Goal: Register for event/course

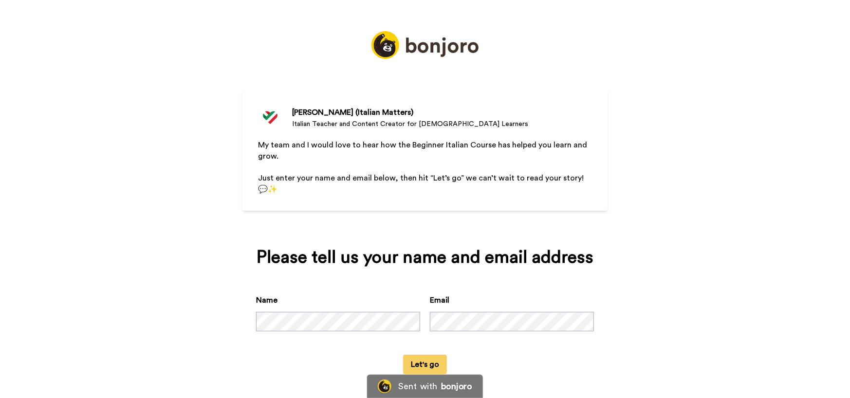
scroll to position [3, 0]
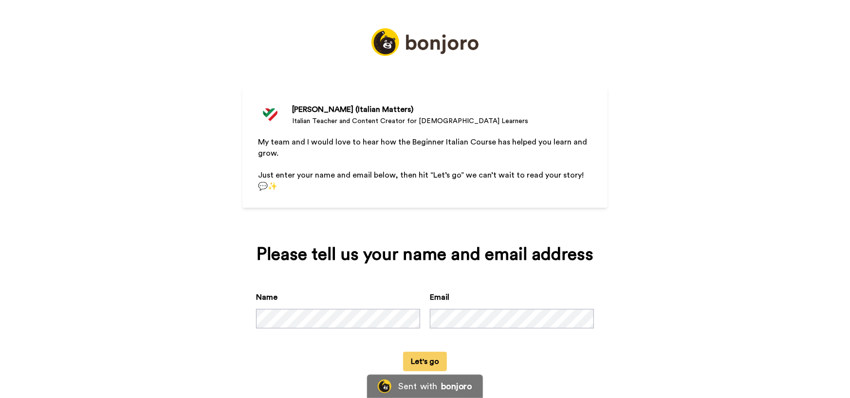
click at [552, 233] on div "[PERSON_NAME] (Italian Matters) [DEMOGRAPHIC_DATA] Teacher and Content Creator …" at bounding box center [425, 196] width 850 height 398
click at [429, 258] on button "Let's go" at bounding box center [425, 361] width 44 height 19
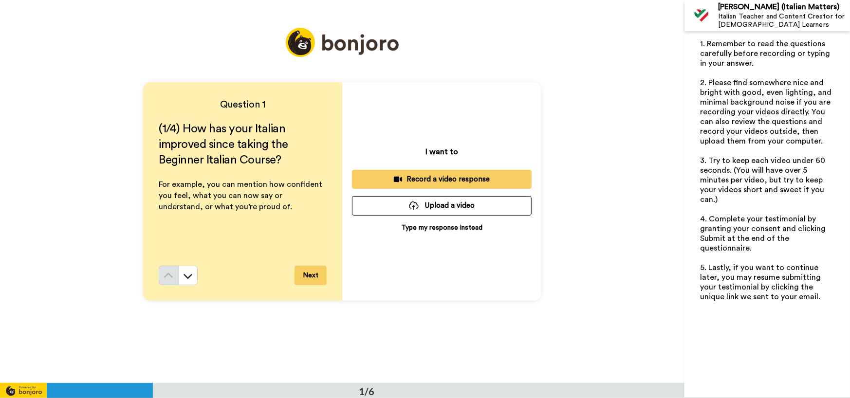
click at [419, 228] on p "Type my response instead" at bounding box center [441, 228] width 81 height 10
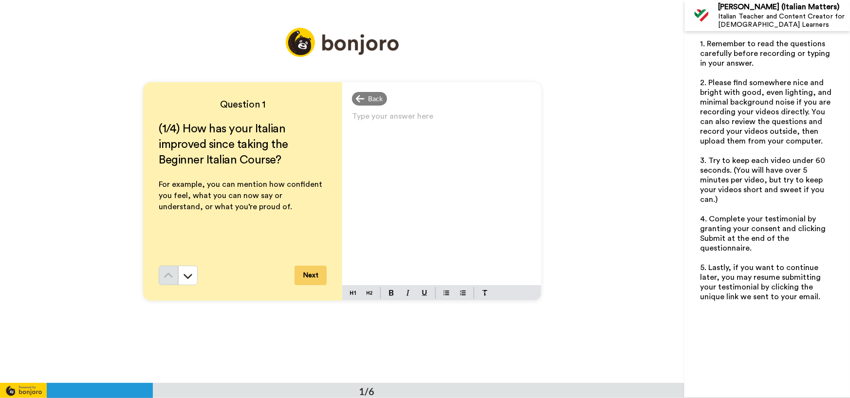
click at [433, 182] on div "Type your answer here ﻿" at bounding box center [441, 197] width 199 height 176
click at [405, 139] on div "Type your answer here ﻿" at bounding box center [441, 197] width 199 height 176
click at [307, 258] on button "Next" at bounding box center [310, 275] width 32 height 19
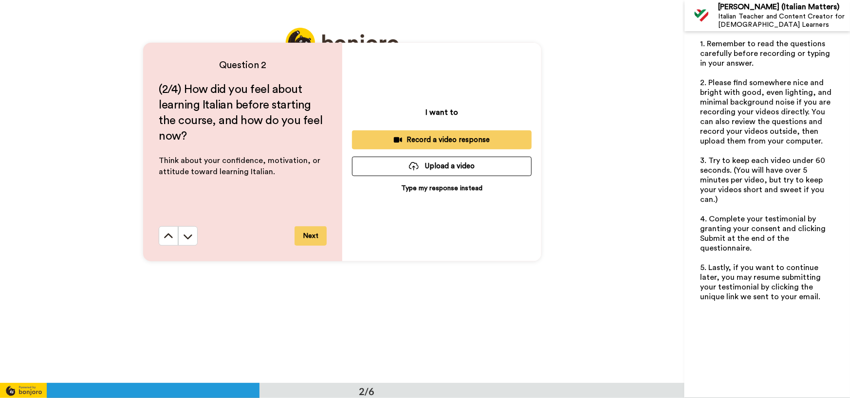
scroll to position [432, 0]
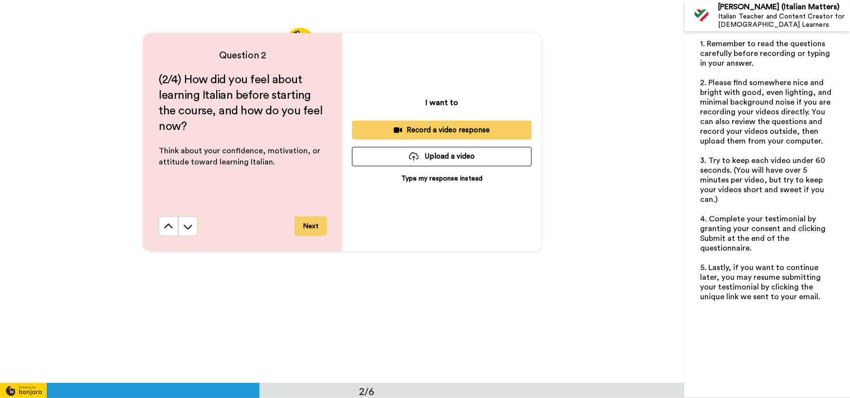
click at [315, 232] on button "Next" at bounding box center [310, 226] width 32 height 19
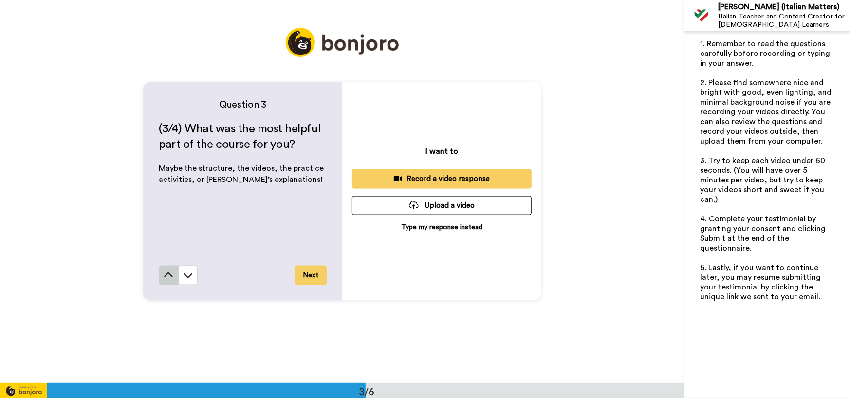
click at [164, 258] on icon at bounding box center [169, 276] width 10 height 10
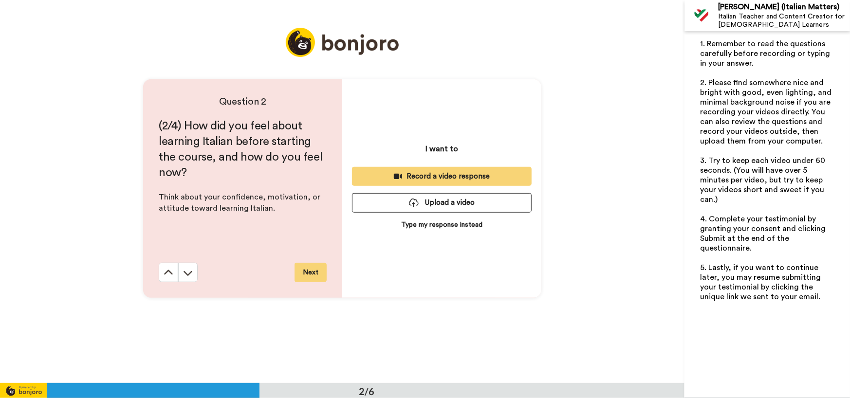
scroll to position [383, 0]
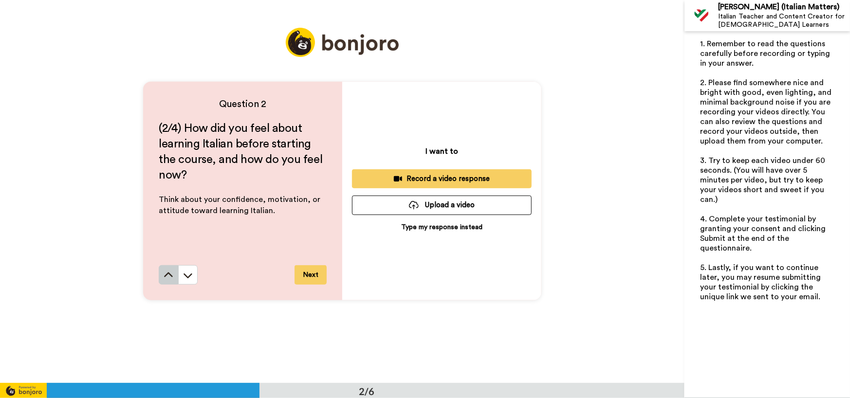
click at [168, 258] on button at bounding box center [168, 274] width 19 height 19
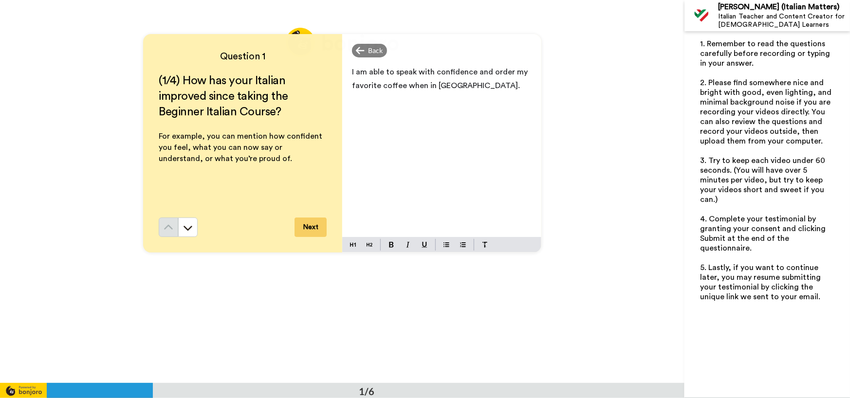
scroll to position [49, 0]
click at [187, 232] on button at bounding box center [187, 226] width 19 height 19
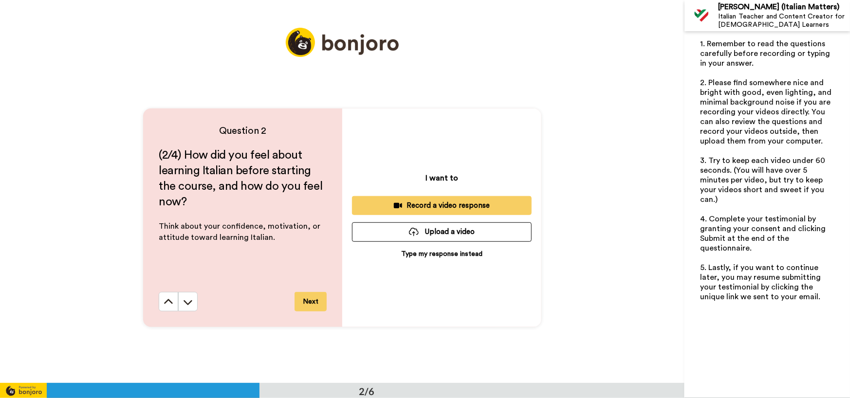
scroll to position [335, 0]
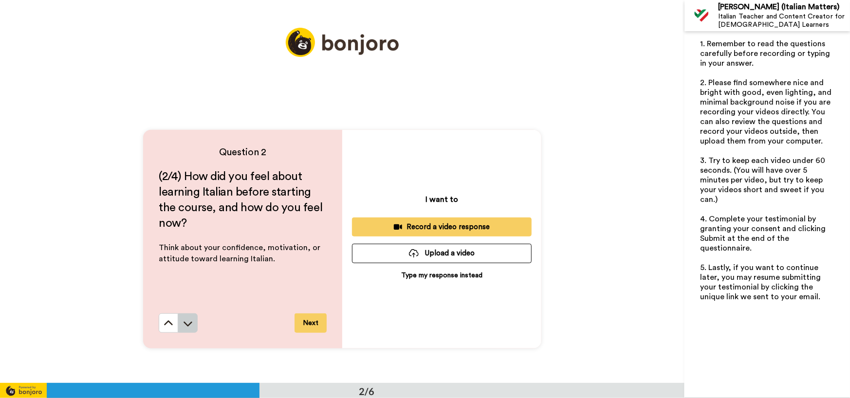
click at [185, 258] on icon at bounding box center [188, 324] width 10 height 10
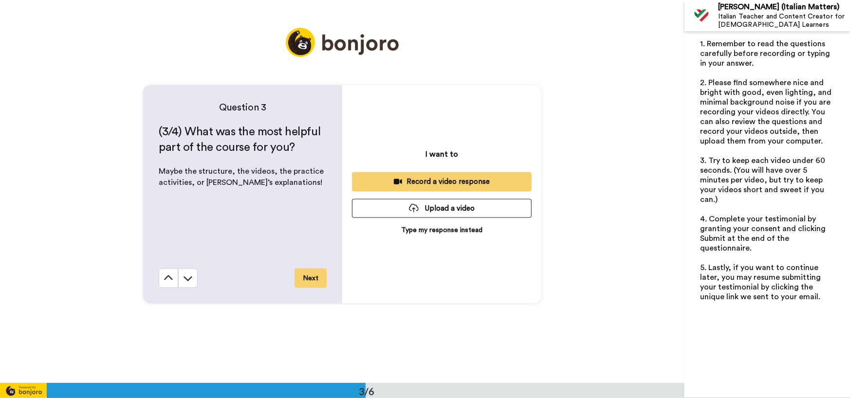
scroll to position [766, 0]
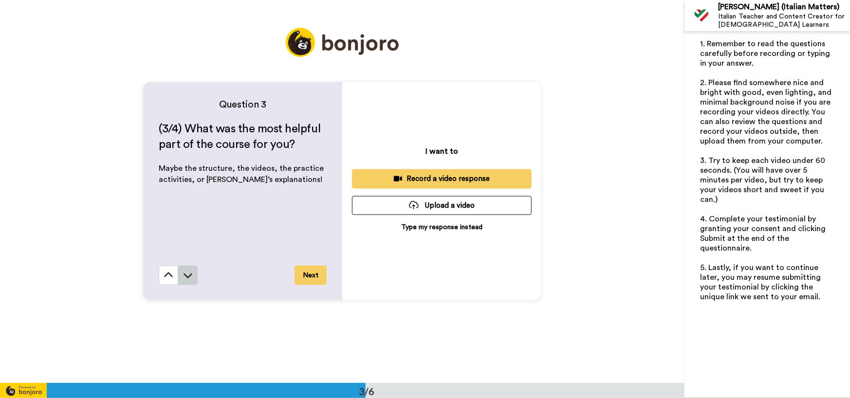
click at [185, 258] on icon at bounding box center [188, 276] width 10 height 10
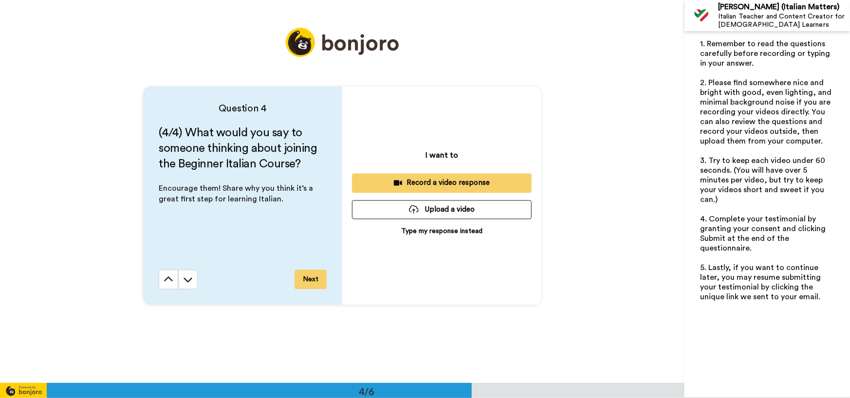
scroll to position [1149, 0]
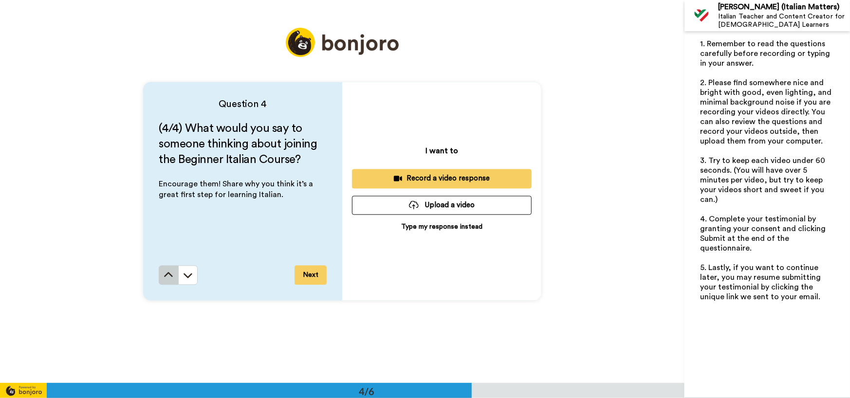
click at [166, 258] on icon at bounding box center [169, 276] width 10 height 10
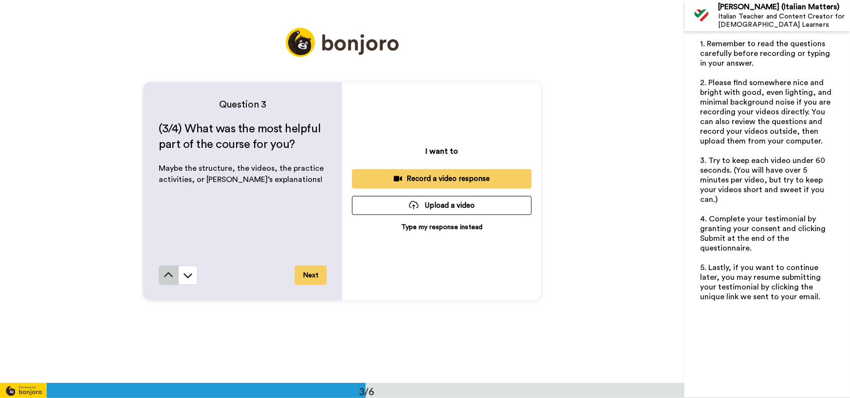
click at [170, 258] on icon at bounding box center [169, 276] width 10 height 10
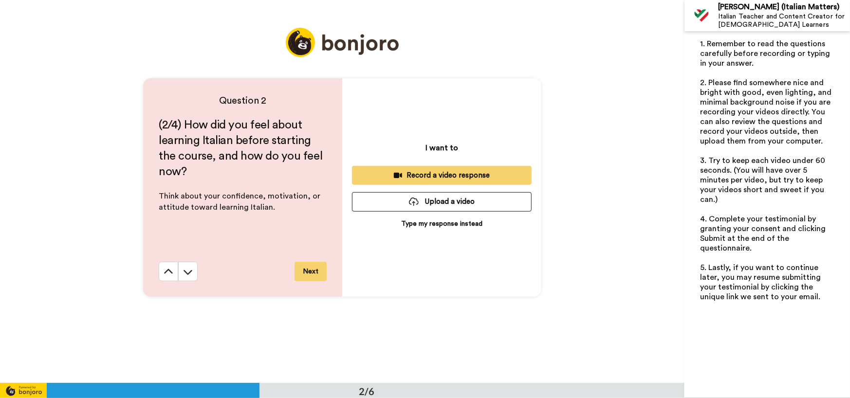
scroll to position [383, 0]
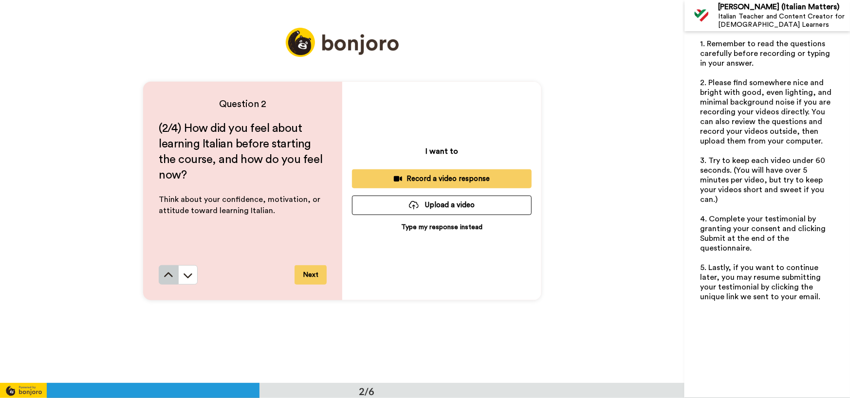
click at [168, 258] on icon at bounding box center [169, 276] width 10 height 10
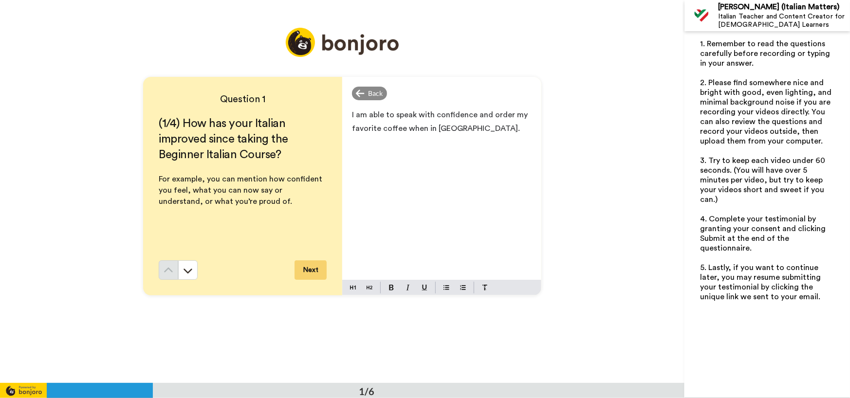
scroll to position [0, 0]
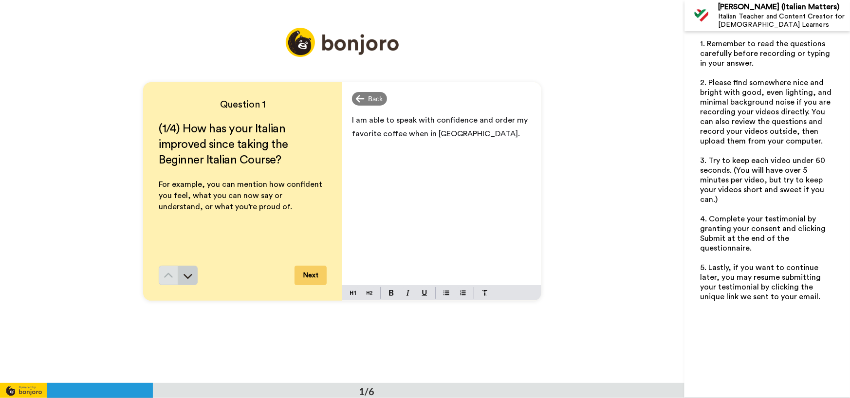
click at [188, 258] on icon at bounding box center [187, 276] width 9 height 5
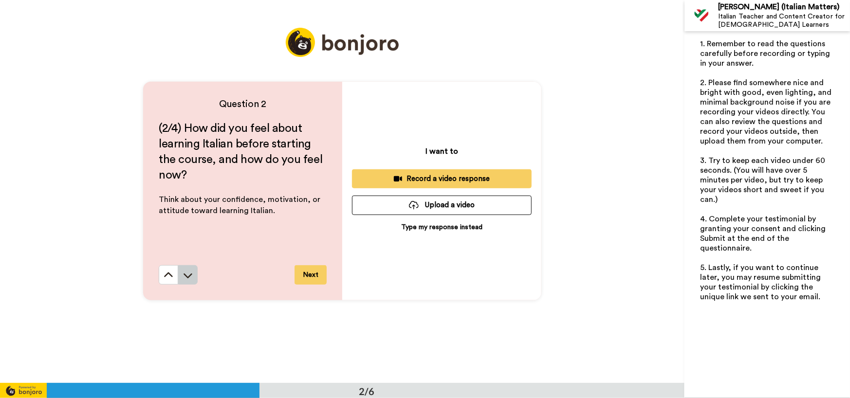
click at [188, 258] on icon at bounding box center [188, 276] width 10 height 10
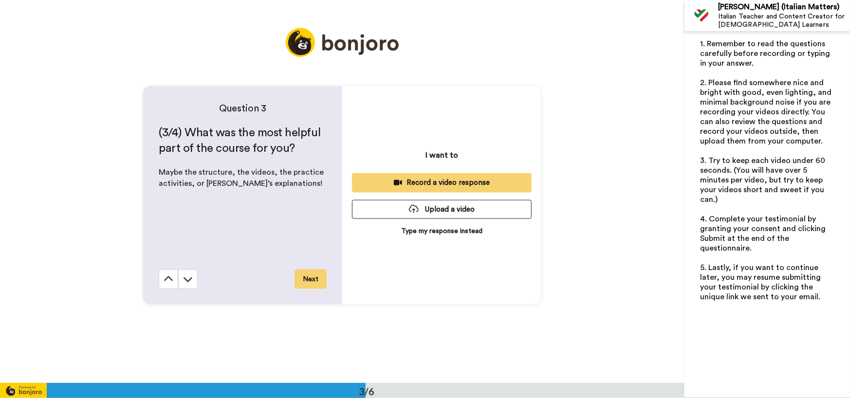
scroll to position [766, 0]
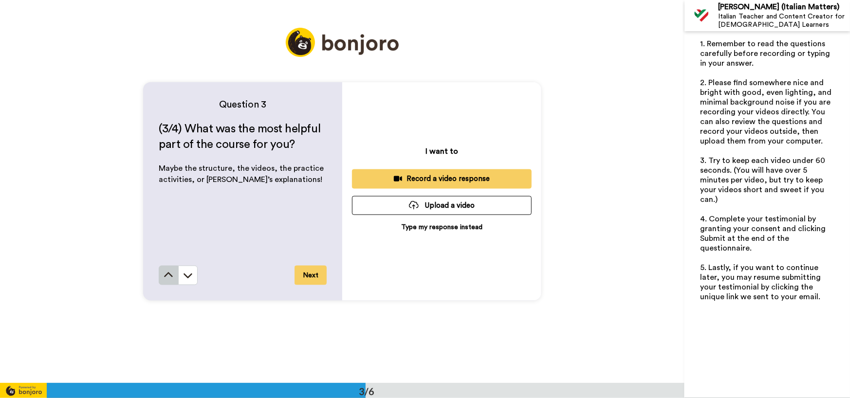
click at [166, 258] on icon at bounding box center [169, 276] width 10 height 10
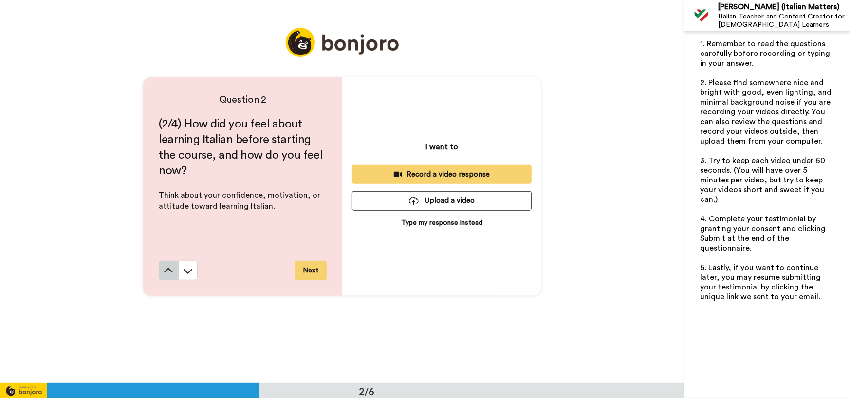
scroll to position [383, 0]
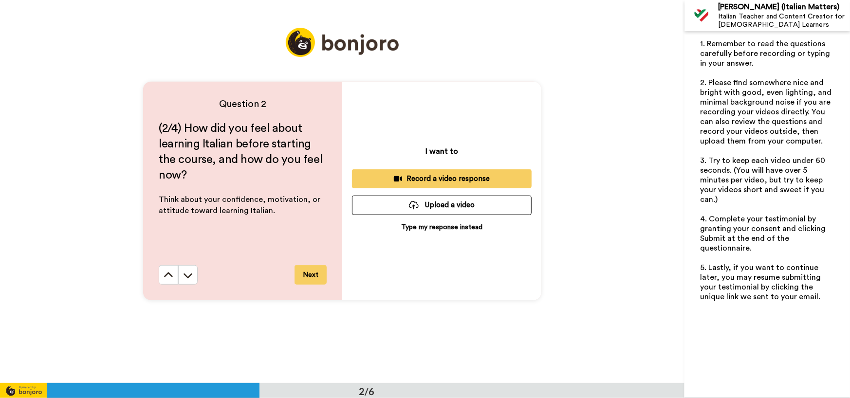
click at [170, 258] on icon at bounding box center [169, 276] width 10 height 10
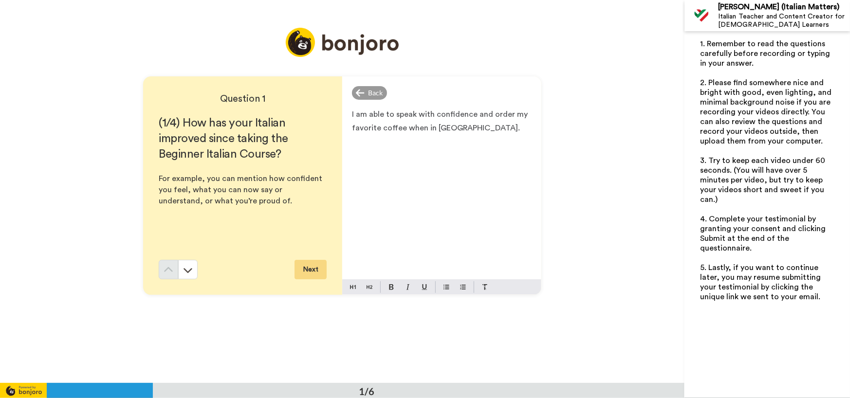
scroll to position [0, 0]
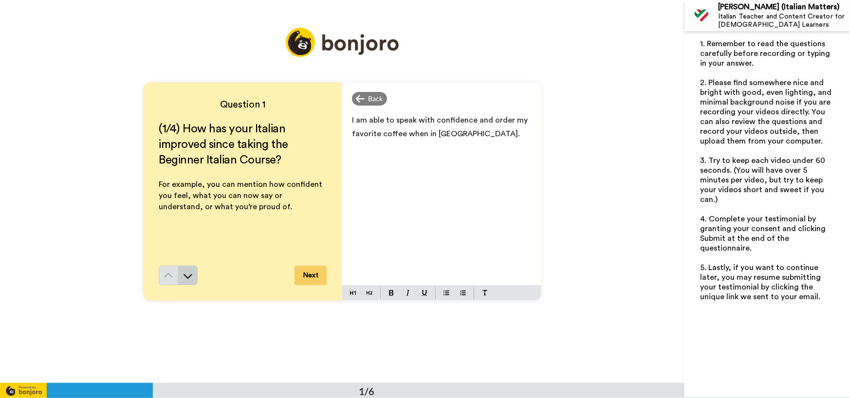
click at [183, 258] on icon at bounding box center [188, 276] width 10 height 10
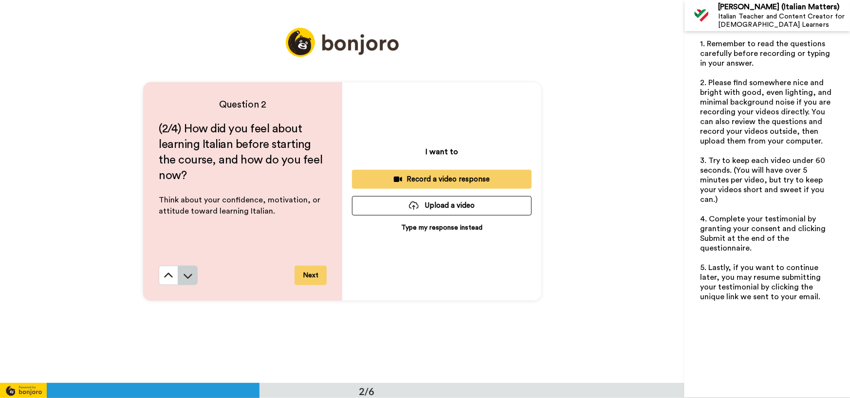
scroll to position [383, 0]
click at [190, 258] on icon at bounding box center [188, 276] width 10 height 10
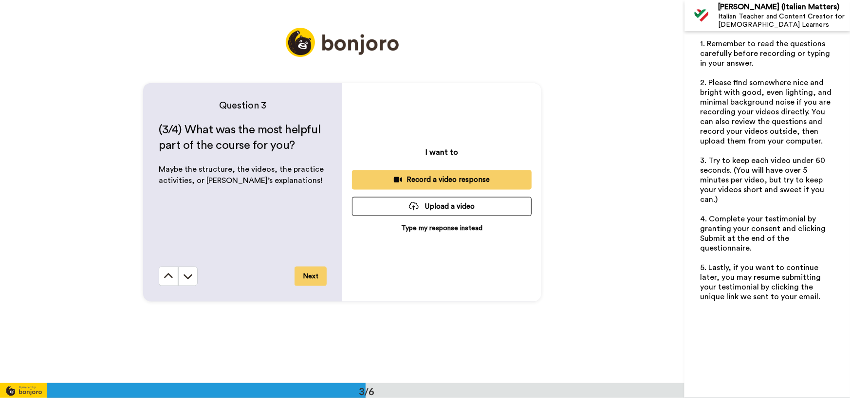
scroll to position [766, 0]
click at [470, 184] on button "Record a video response" at bounding box center [442, 178] width 180 height 19
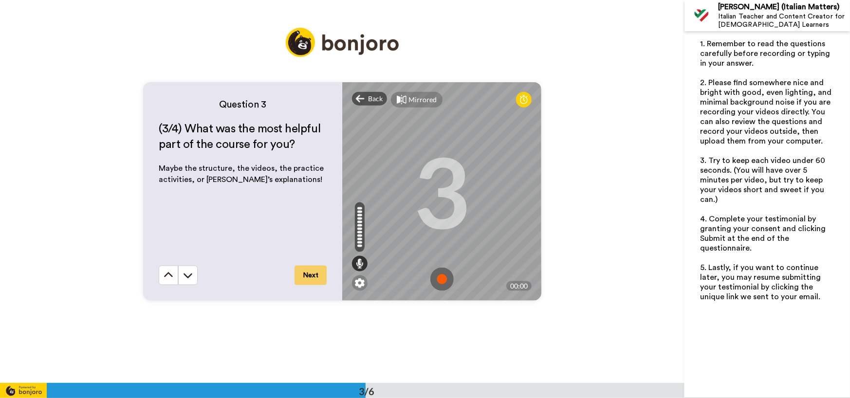
click at [437, 258] on img at bounding box center [441, 279] width 23 height 23
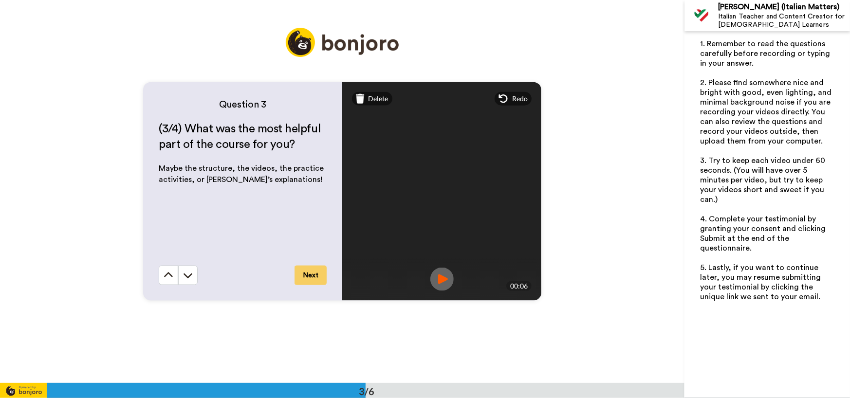
click at [437, 258] on img at bounding box center [441, 279] width 23 height 23
click at [440, 258] on img at bounding box center [441, 279] width 23 height 23
click at [311, 258] on button "Next" at bounding box center [310, 275] width 32 height 19
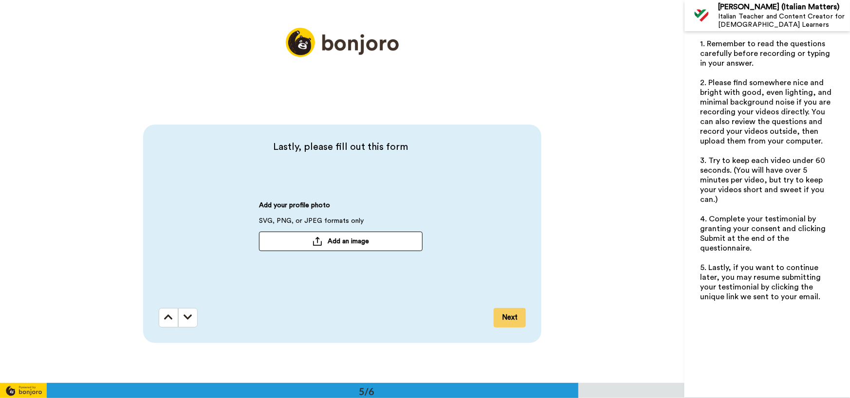
scroll to position [1539, 0]
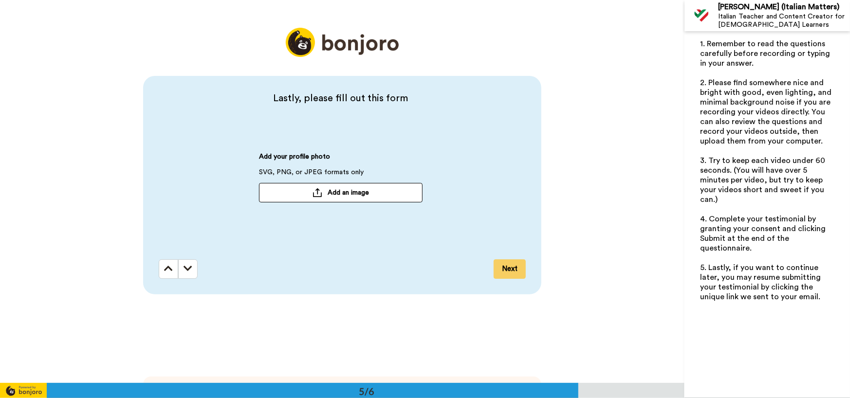
click at [504, 258] on button "Next" at bounding box center [509, 268] width 32 height 19
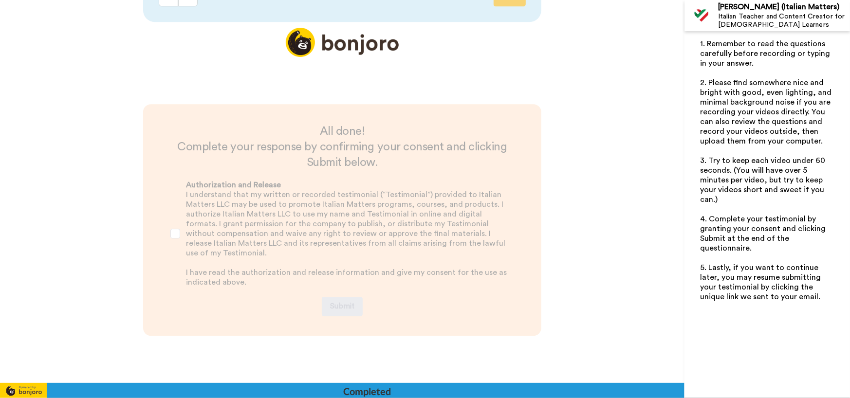
scroll to position [1840, 0]
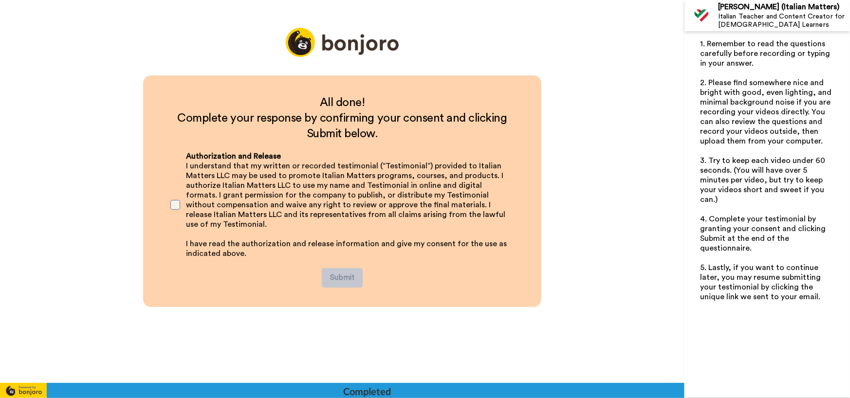
click at [176, 202] on span at bounding box center [175, 205] width 10 height 10
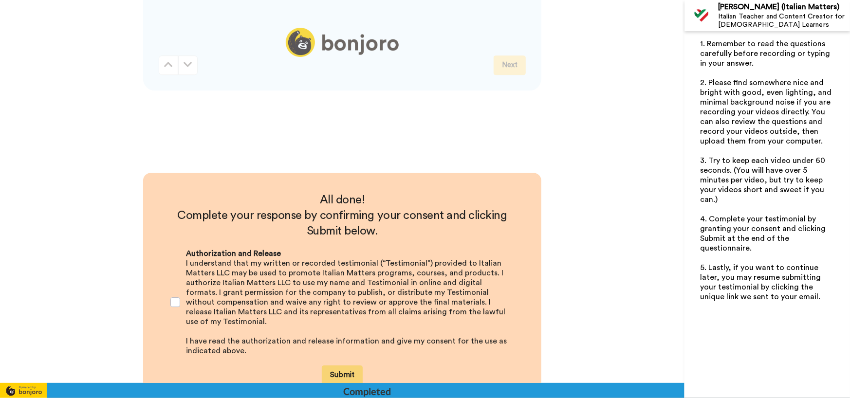
scroll to position [1916, 0]
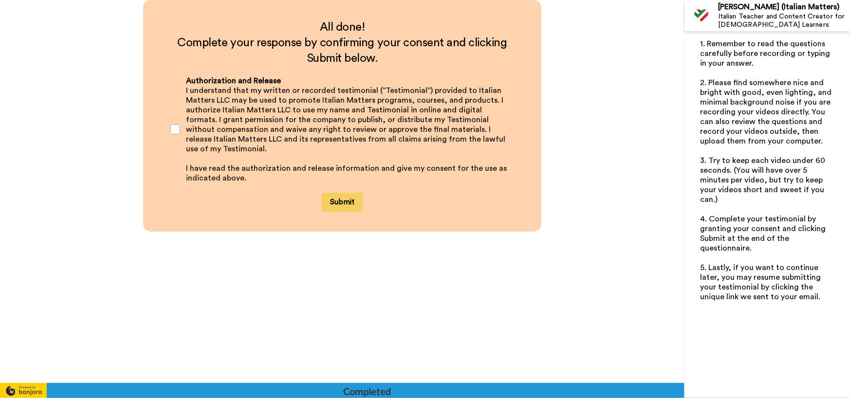
click at [350, 206] on button "Submit" at bounding box center [342, 202] width 41 height 19
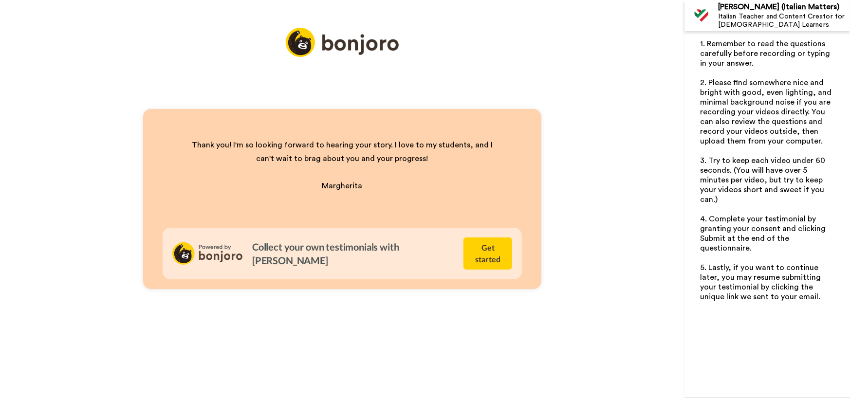
click at [552, 96] on p "2. Please find somewhere nice and bright with good, even lighting, and minimal …" at bounding box center [767, 112] width 134 height 68
